Goal: Information Seeking & Learning: Learn about a topic

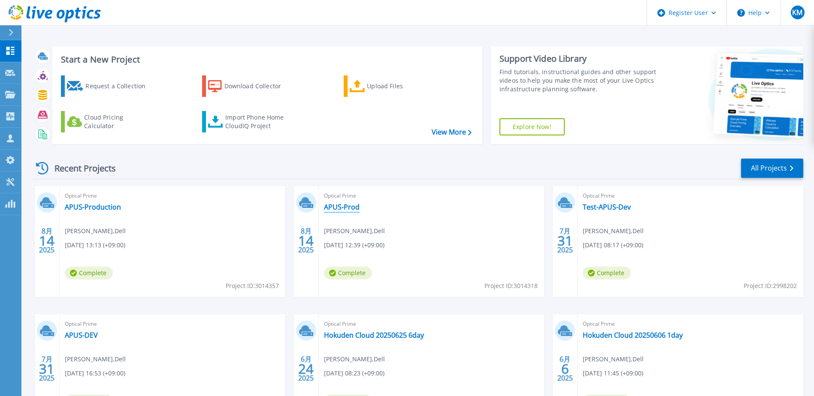
click at [338, 205] on link "APUS-Prod" at bounding box center [342, 207] width 36 height 9
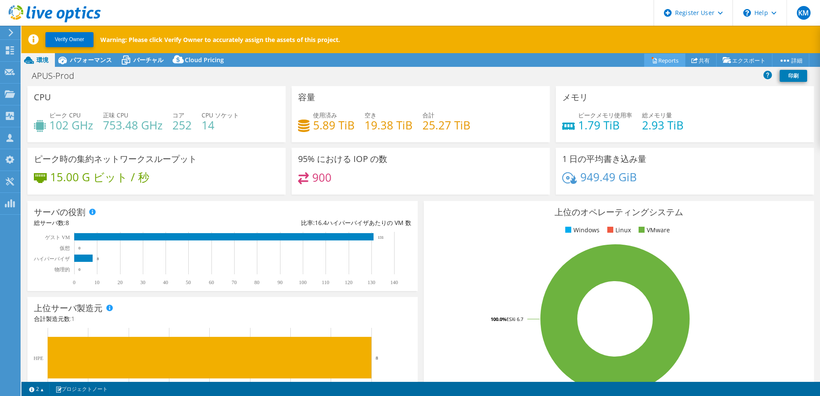
click at [662, 60] on link "Reports" at bounding box center [664, 60] width 41 height 13
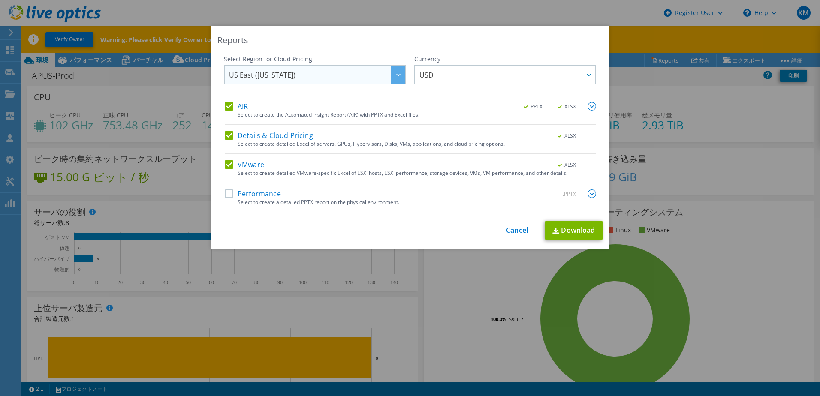
click at [384, 77] on span "US East ([US_STATE])" at bounding box center [317, 75] width 176 height 18
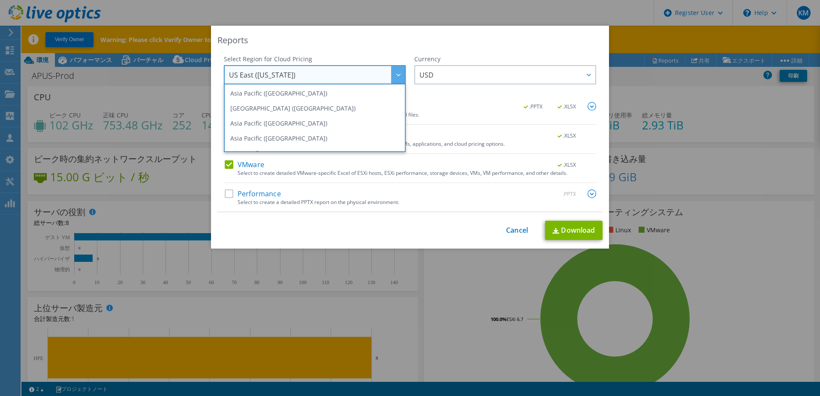
click at [391, 74] on div at bounding box center [398, 75] width 14 height 18
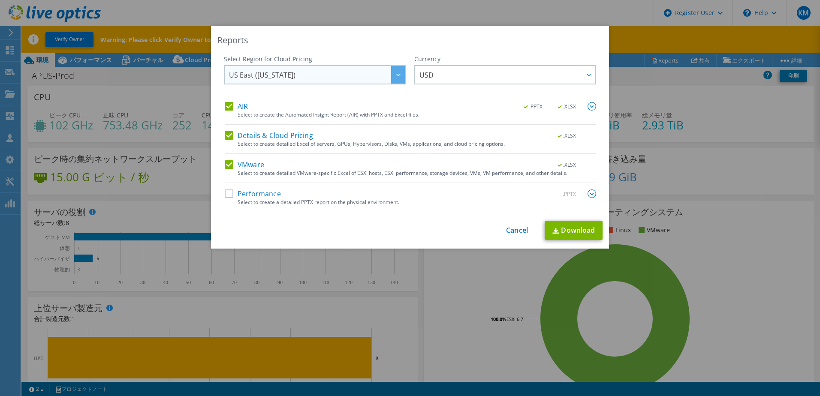
click at [396, 74] on icon at bounding box center [398, 75] width 4 height 3
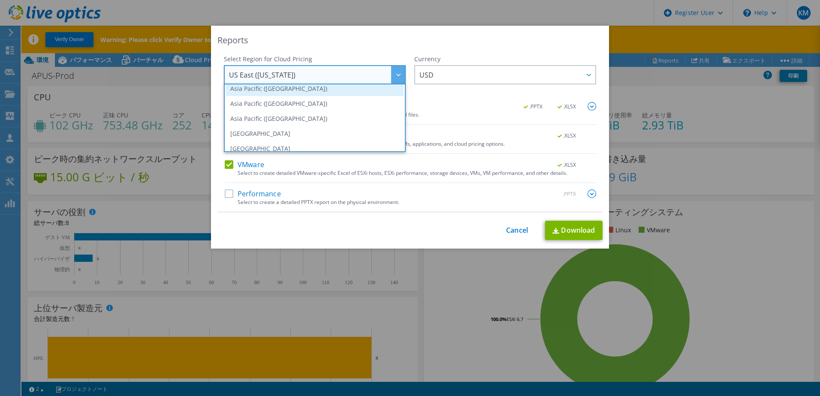
scroll to position [35, 0]
click at [359, 119] on li "Asia Pacific ([GEOGRAPHIC_DATA])" at bounding box center [315, 118] width 178 height 15
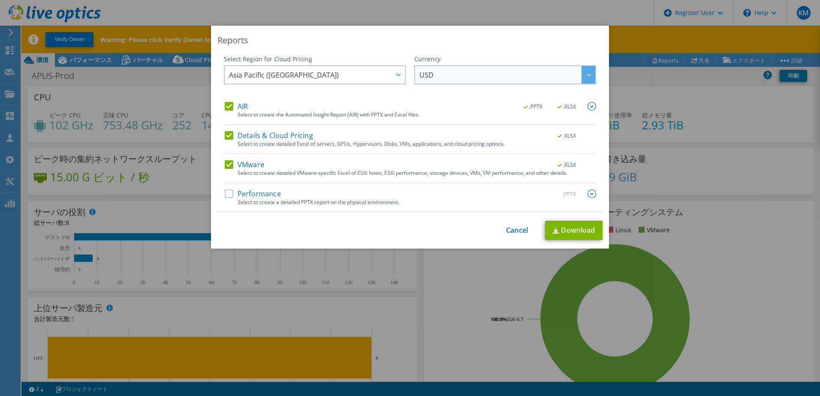
click at [446, 77] on span "USD" at bounding box center [507, 75] width 176 height 18
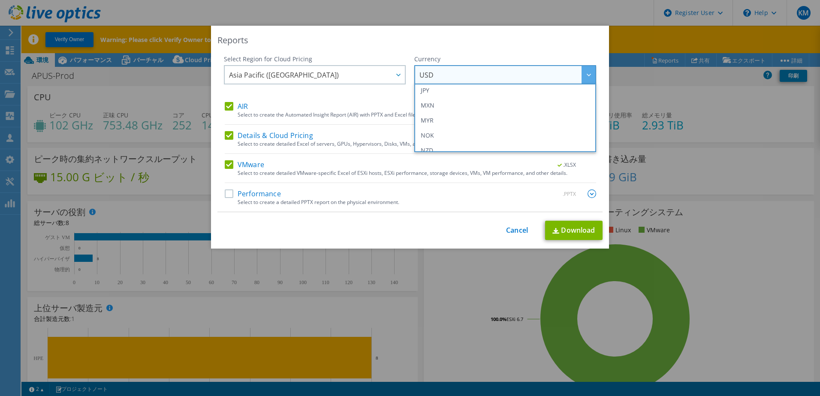
scroll to position [180, 0]
click at [470, 112] on li "JPY" at bounding box center [505, 108] width 178 height 15
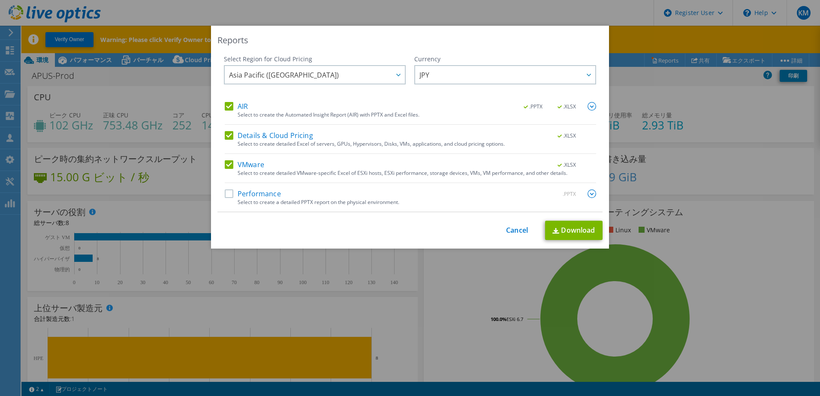
click at [239, 197] on label "Performance" at bounding box center [253, 194] width 56 height 9
click at [0, 0] on input "Performance" at bounding box center [0, 0] width 0 height 0
click at [420, 229] on div "This process may take a while, please wait... Cancel Download" at bounding box center [409, 230] width 385 height 19
click at [565, 231] on link "Download" at bounding box center [573, 230] width 57 height 19
click at [519, 229] on link "Cancel" at bounding box center [517, 230] width 22 height 8
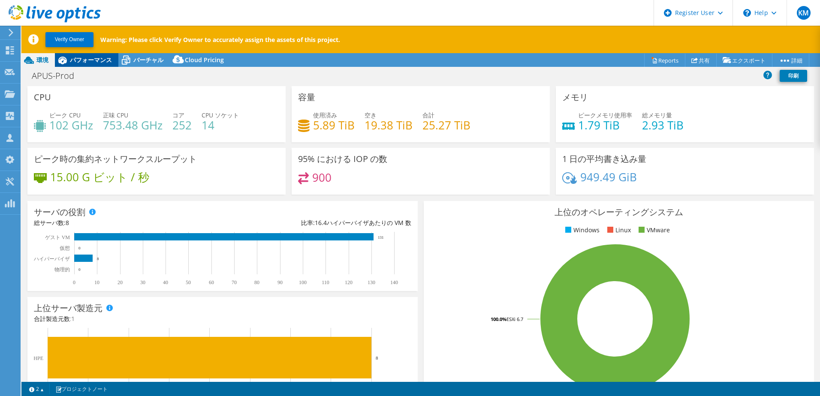
click at [99, 63] on span "パフォーマンス" at bounding box center [91, 60] width 42 height 8
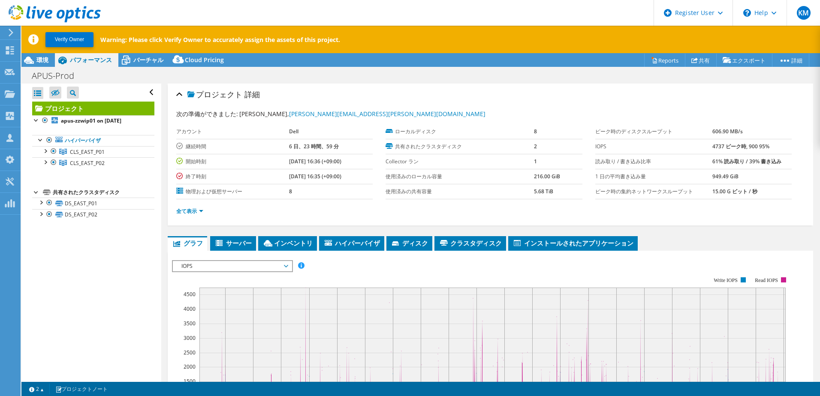
scroll to position [148, 0]
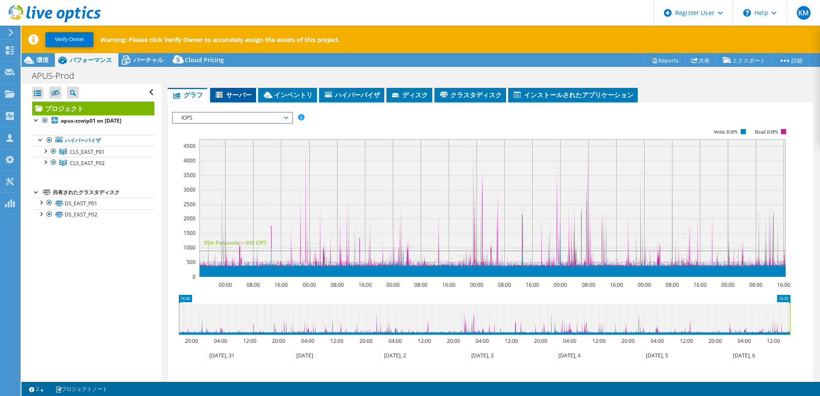
click at [243, 97] on span "サーバー" at bounding box center [232, 94] width 37 height 9
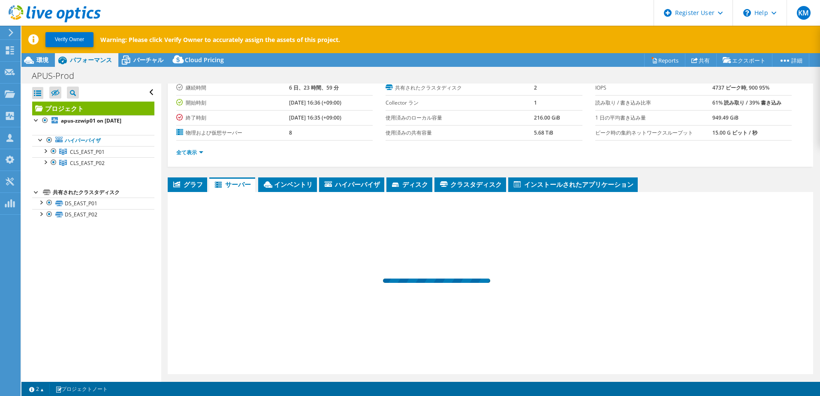
scroll to position [59, 0]
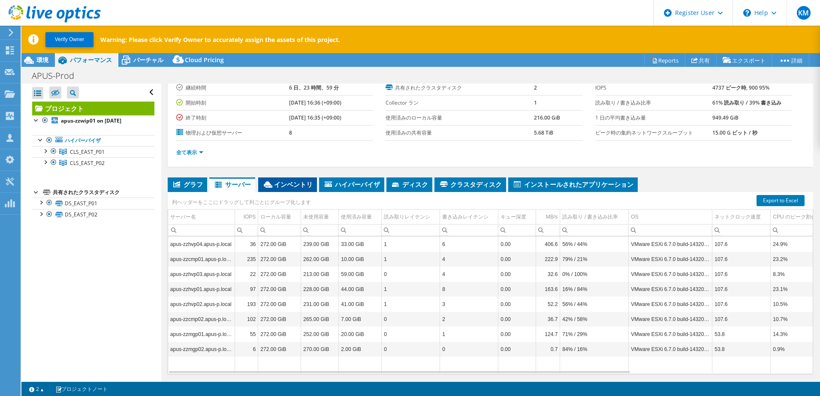
click at [282, 183] on span "インベントリ" at bounding box center [287, 184] width 50 height 9
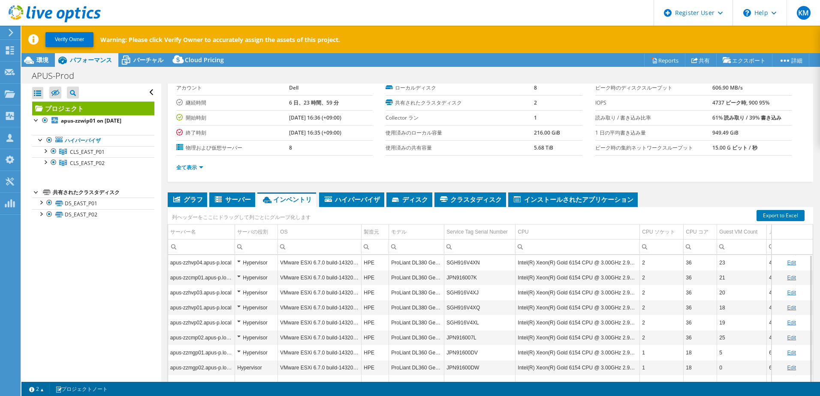
scroll to position [43, 0]
click at [655, 166] on ul "全て表示" at bounding box center [490, 167] width 628 height 12
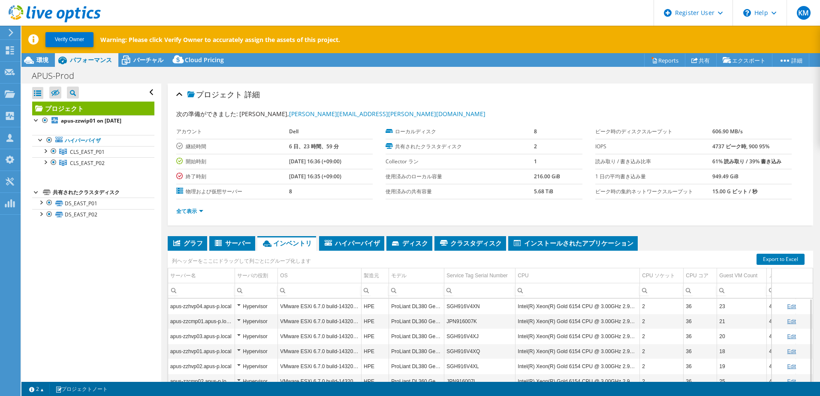
scroll to position [59, 0]
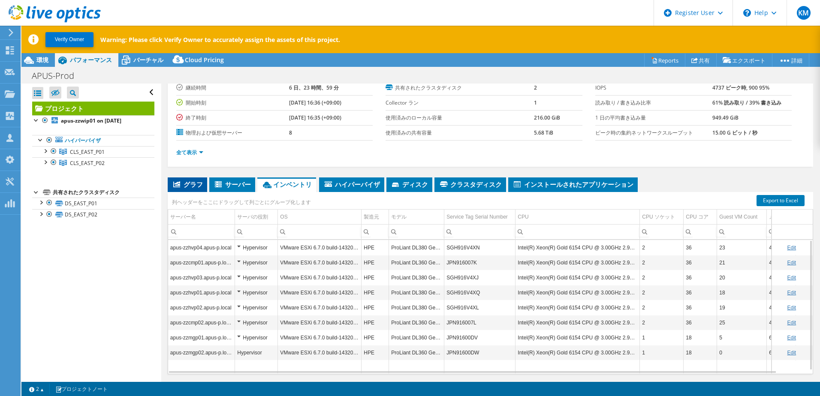
click at [192, 186] on span "グラフ" at bounding box center [187, 184] width 31 height 9
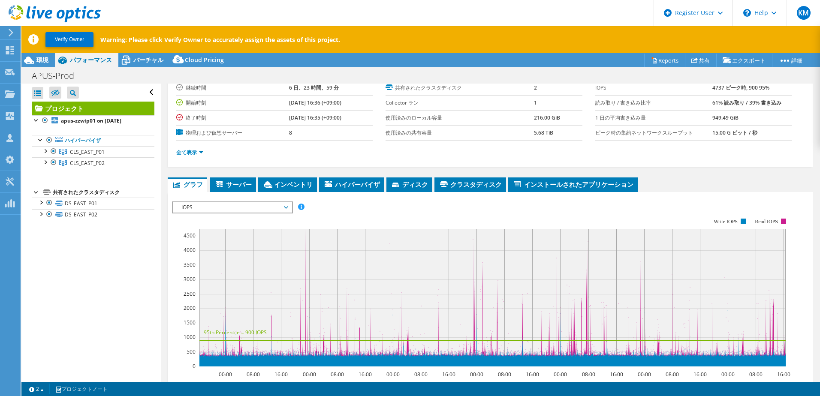
click at [360, 214] on rect at bounding box center [481, 293] width 618 height 172
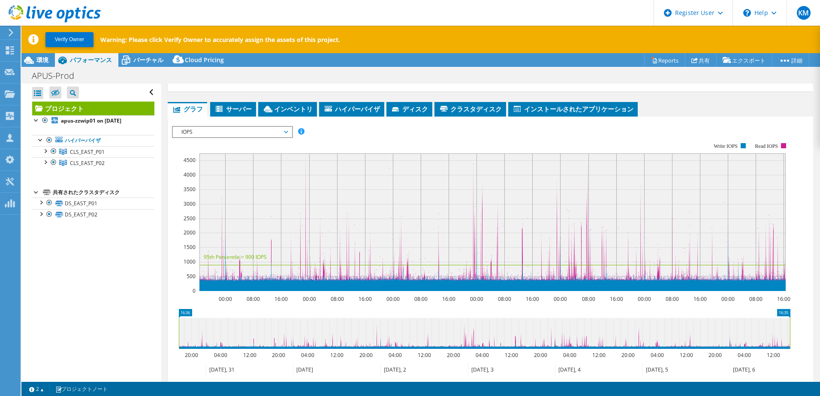
scroll to position [135, 0]
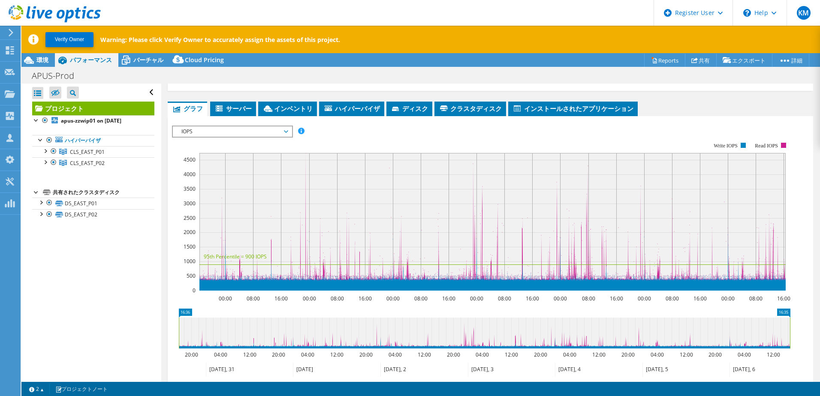
click at [287, 132] on span "IOPS" at bounding box center [232, 132] width 110 height 10
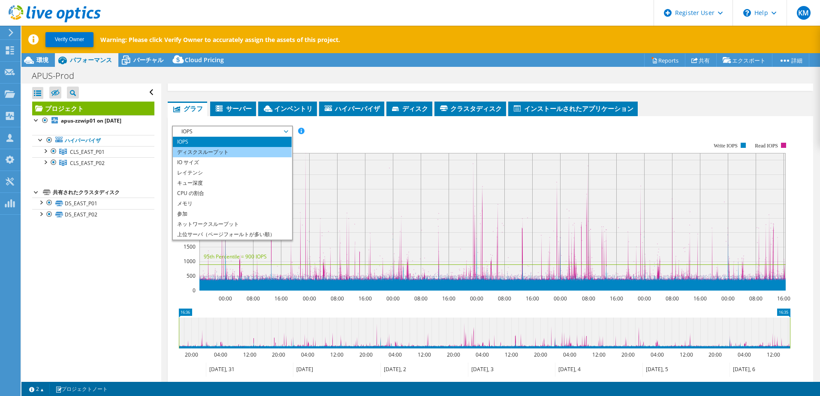
click at [262, 150] on li "ディスクスループット" at bounding box center [232, 152] width 119 height 10
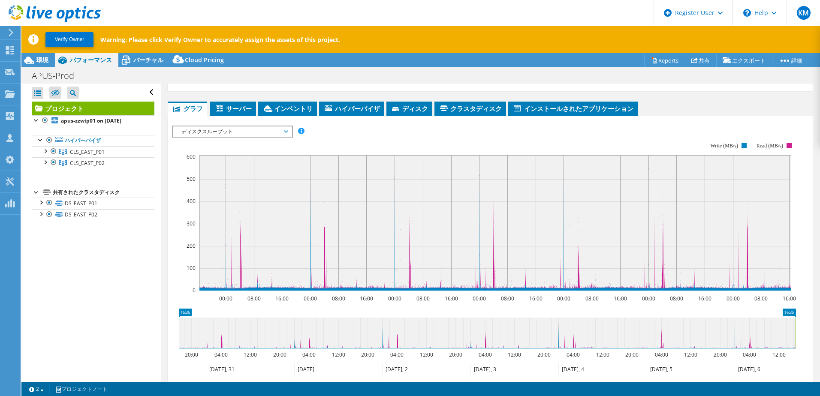
click at [261, 133] on span "ディスクスループット" at bounding box center [232, 132] width 110 height 10
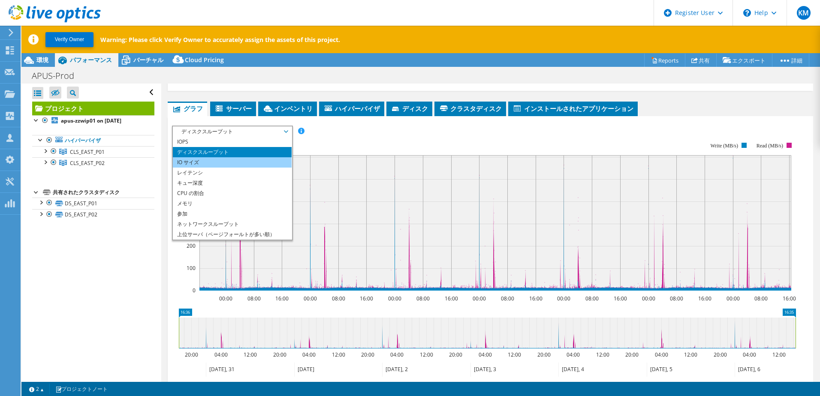
click at [249, 163] on li "IO サイズ" at bounding box center [232, 162] width 119 height 10
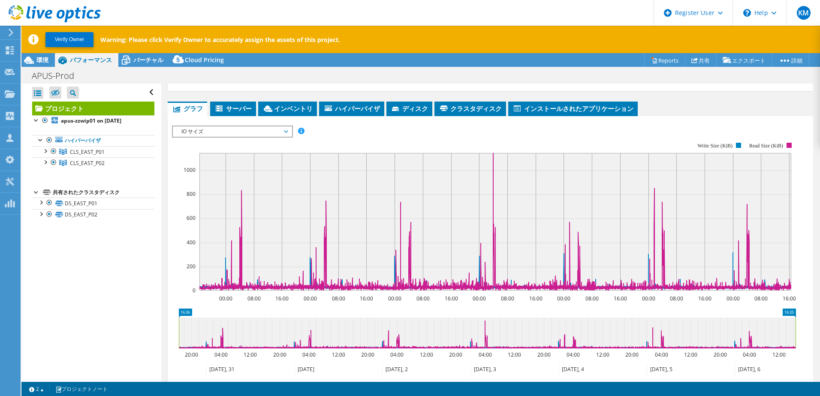
click at [268, 127] on span "IO サイズ" at bounding box center [232, 132] width 110 height 10
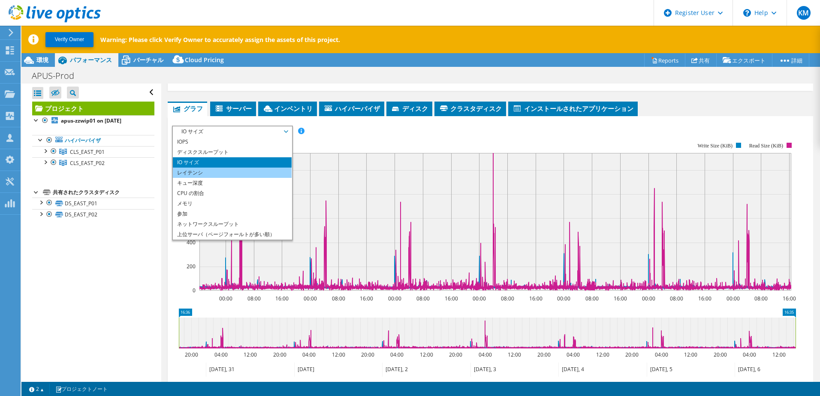
click at [240, 176] on li "レイテンシ" at bounding box center [232, 173] width 119 height 10
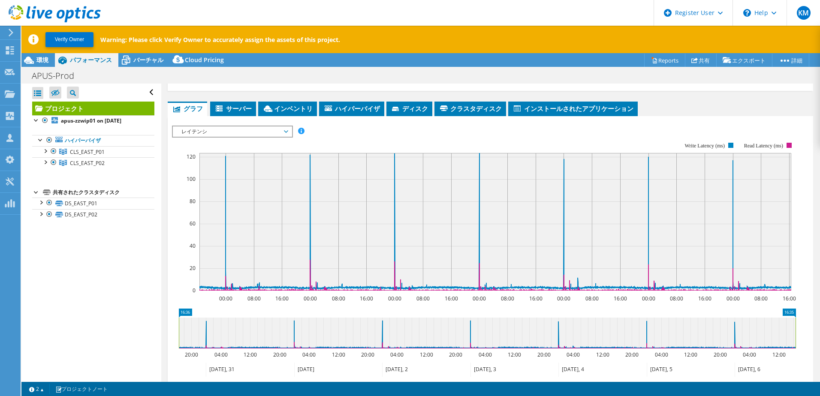
click at [274, 134] on span "レイテンシ" at bounding box center [232, 132] width 110 height 10
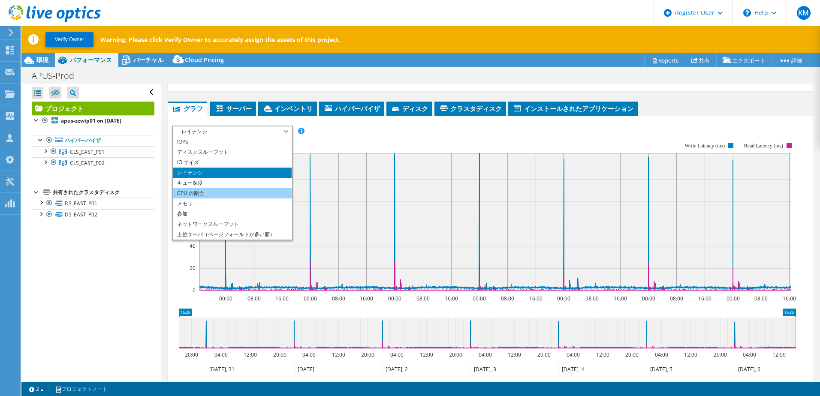
click at [258, 191] on li "CPU の割合" at bounding box center [232, 193] width 119 height 10
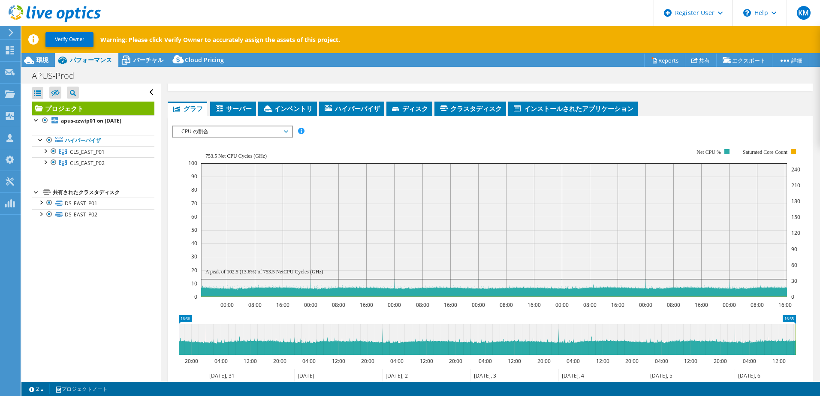
click at [260, 136] on span "CPU の割合" at bounding box center [232, 132] width 110 height 10
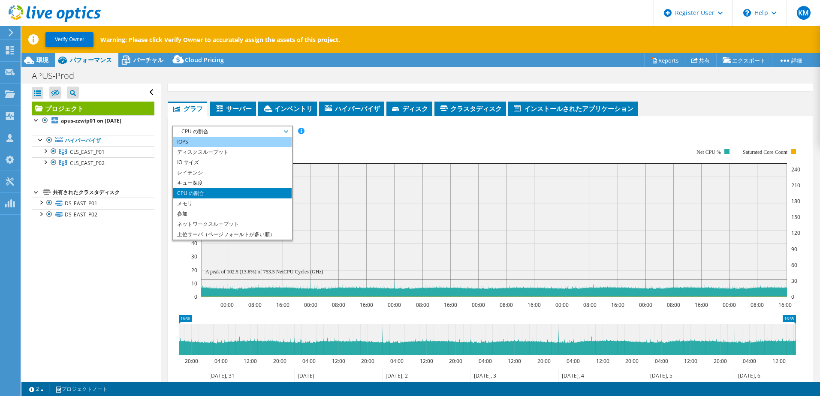
click at [255, 145] on li "IOPS" at bounding box center [232, 142] width 119 height 10
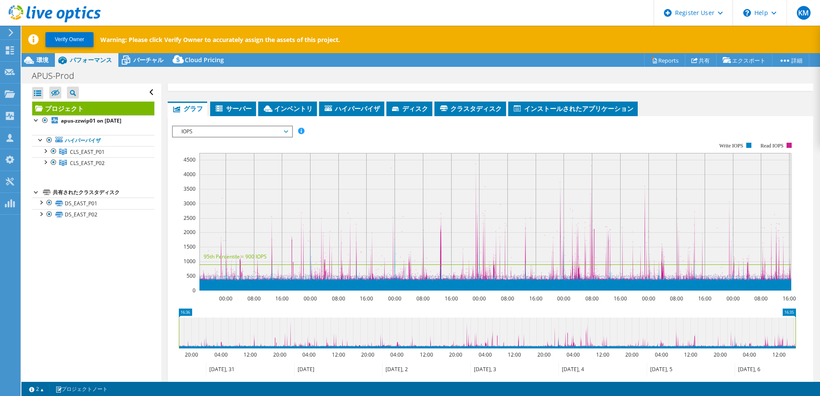
click at [347, 143] on rect at bounding box center [484, 217] width 624 height 172
click at [333, 142] on rect at bounding box center [484, 217] width 624 height 172
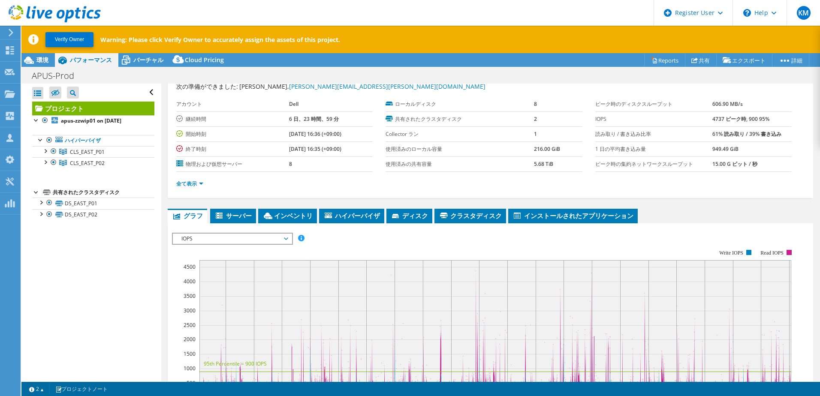
scroll to position [0, 0]
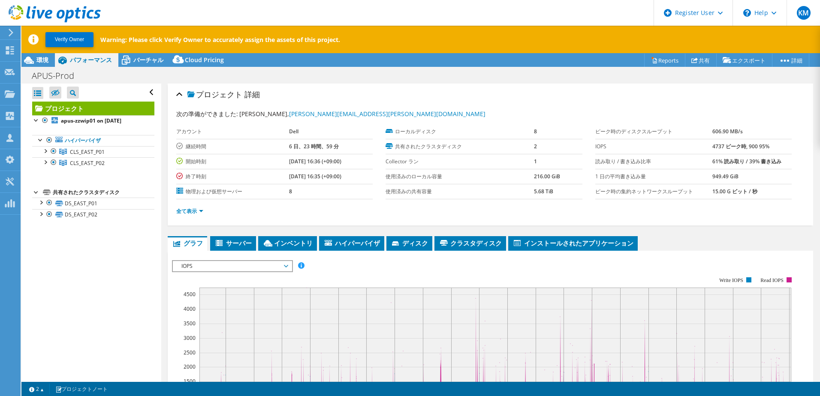
click at [426, 266] on rect at bounding box center [484, 351] width 624 height 172
click at [187, 212] on link "全て表示" at bounding box center [189, 211] width 27 height 7
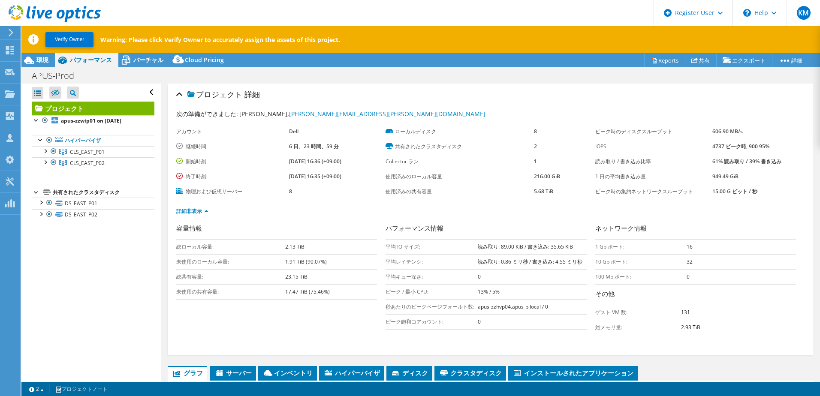
click at [227, 331] on div "容量情報 総ローカル容量: 2.13 TiB 未使用のローカル容量: 1.91 TiB (90.07%) 総共有容量: 23.15 TiB 未使用の共有容量:…" at bounding box center [490, 281] width 628 height 116
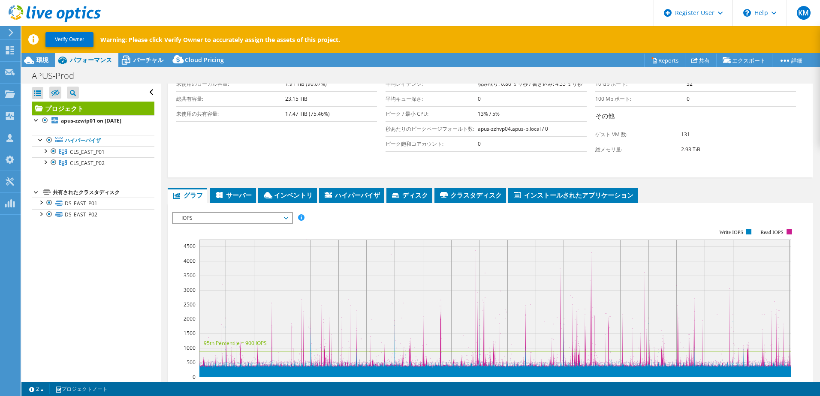
scroll to position [179, 0]
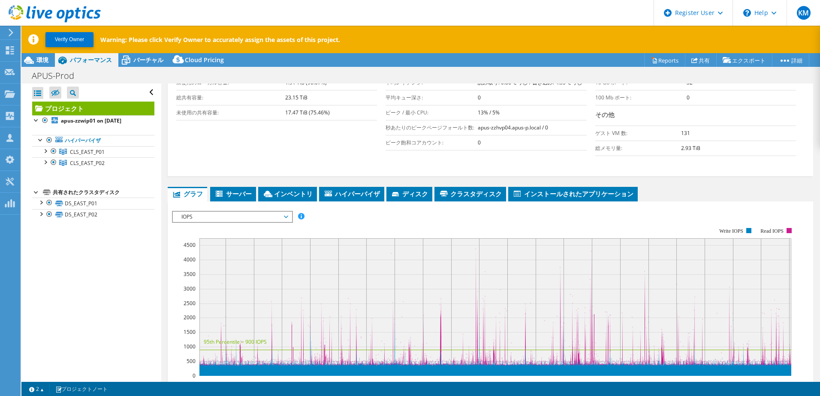
click at [236, 216] on span "IOPS" at bounding box center [232, 217] width 110 height 10
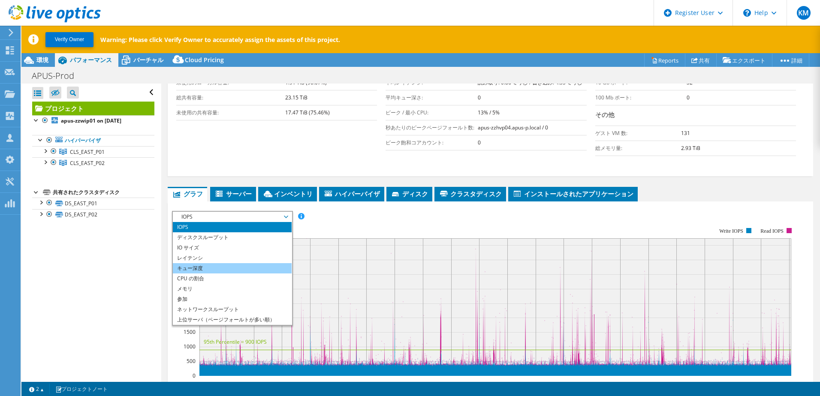
click at [221, 269] on li "キュー深度" at bounding box center [232, 268] width 119 height 10
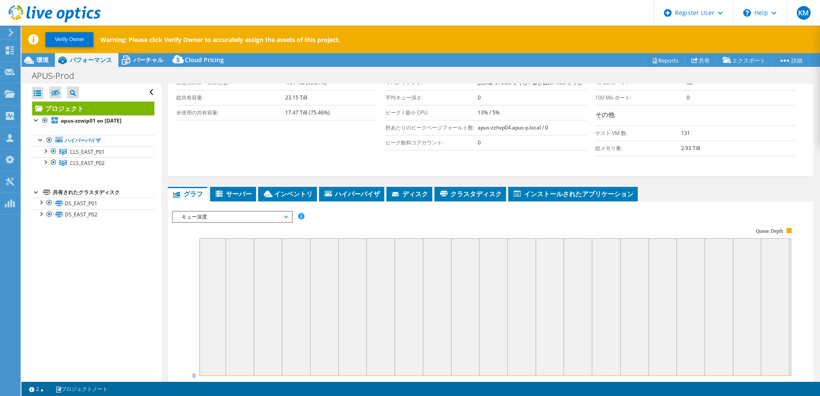
click at [247, 219] on span "キュー深度" at bounding box center [232, 217] width 110 height 10
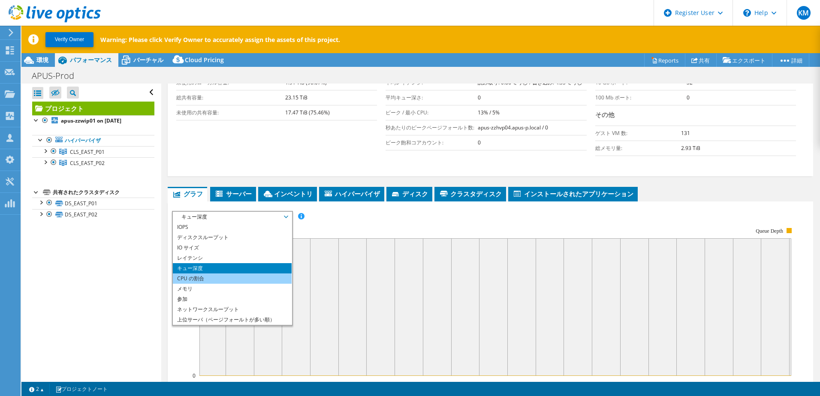
click at [226, 278] on li "CPU の割合" at bounding box center [232, 279] width 119 height 10
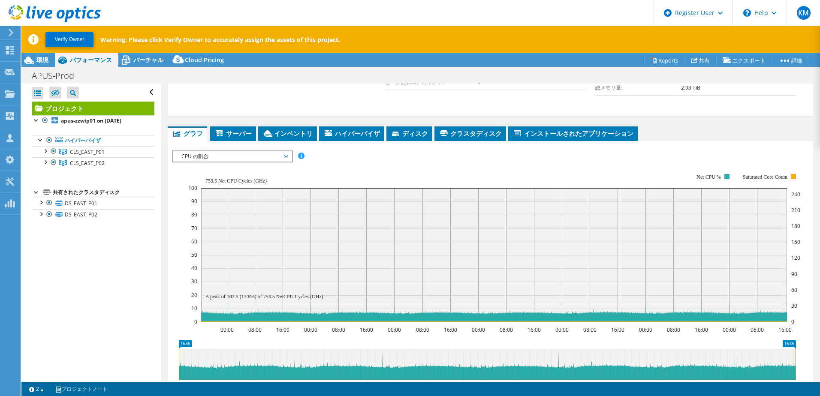
scroll to position [253, 0]
